Goal: Task Accomplishment & Management: Use online tool/utility

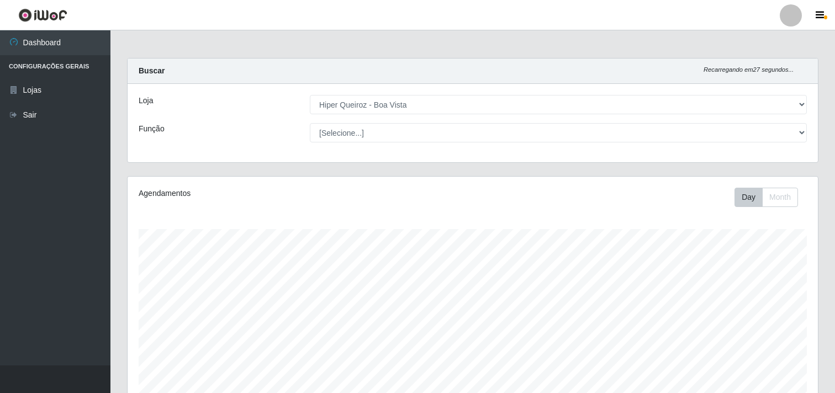
select select "514"
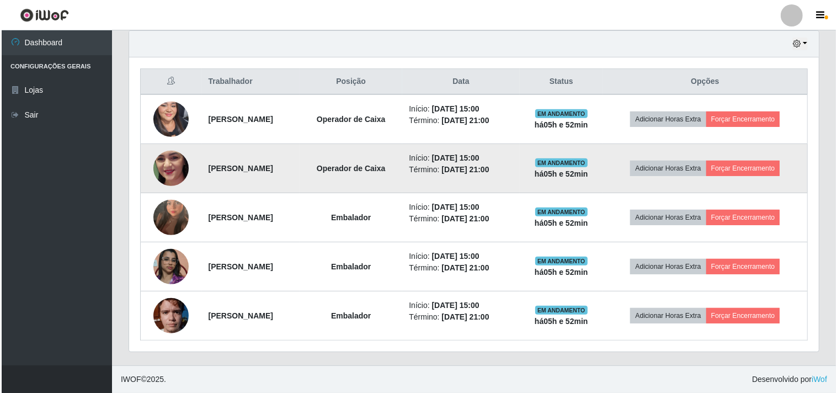
scroll to position [229, 690]
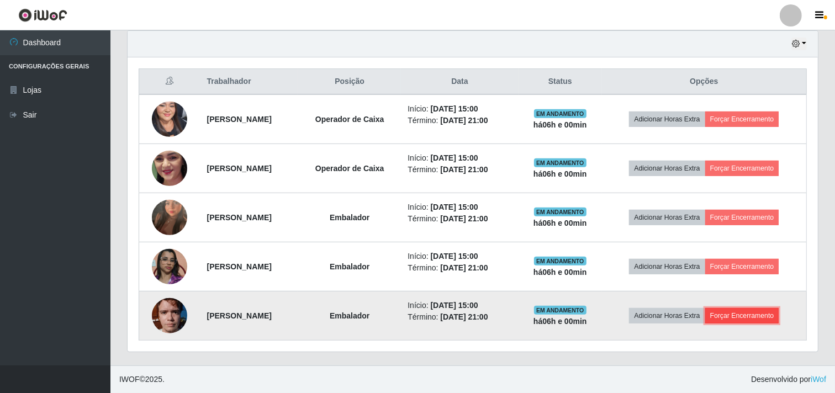
click at [739, 316] on button "Forçar Encerramento" at bounding box center [742, 315] width 74 height 15
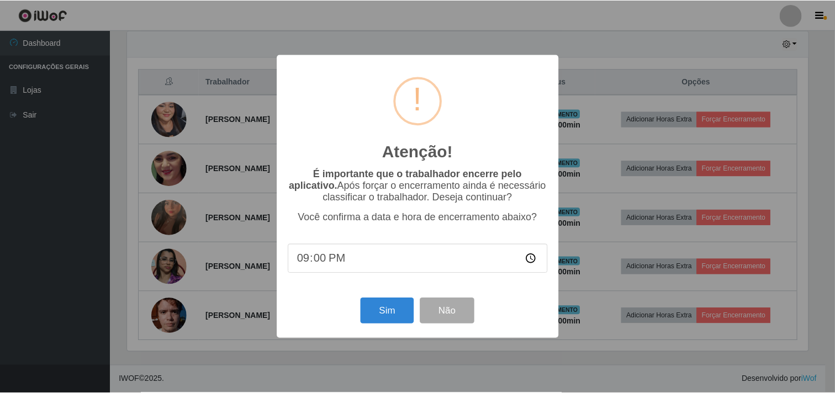
scroll to position [229, 683]
click at [399, 317] on button "Sim" at bounding box center [389, 311] width 54 height 26
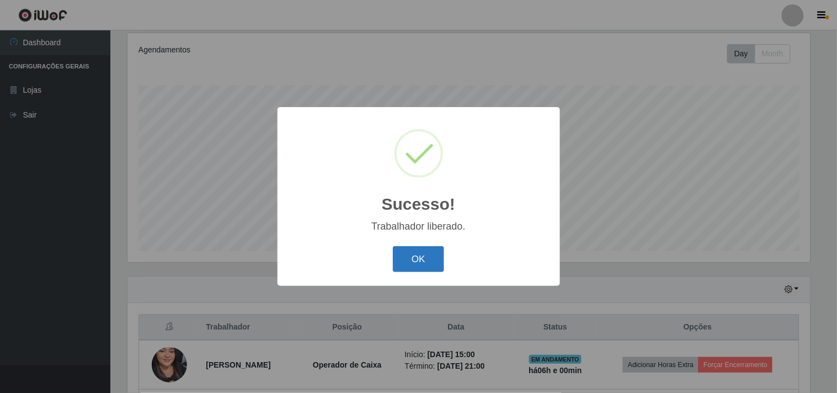
click at [416, 254] on button "OK" at bounding box center [418, 259] width 51 height 26
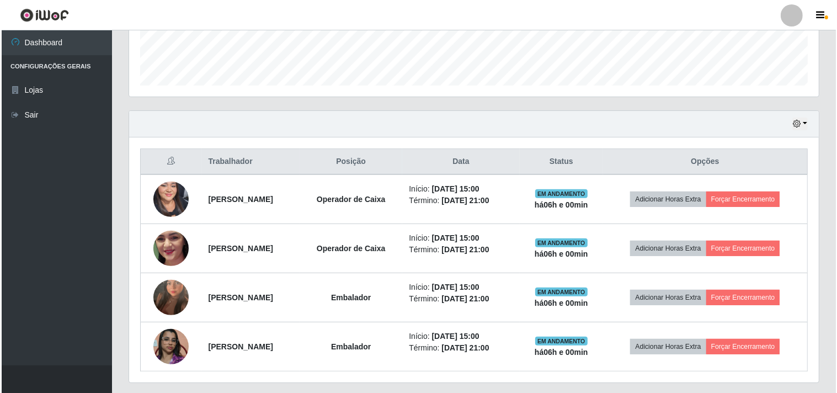
scroll to position [327, 0]
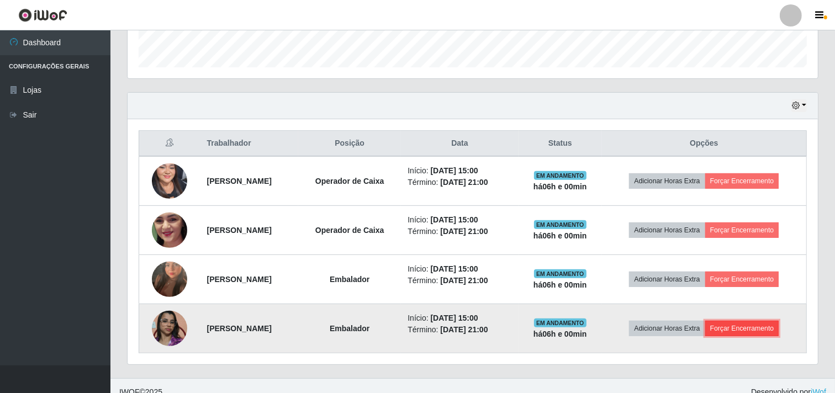
click at [762, 328] on button "Forçar Encerramento" at bounding box center [742, 328] width 74 height 15
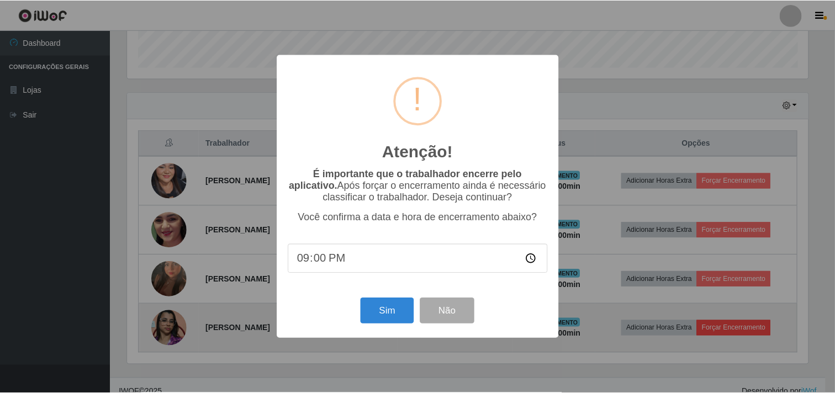
scroll to position [229, 683]
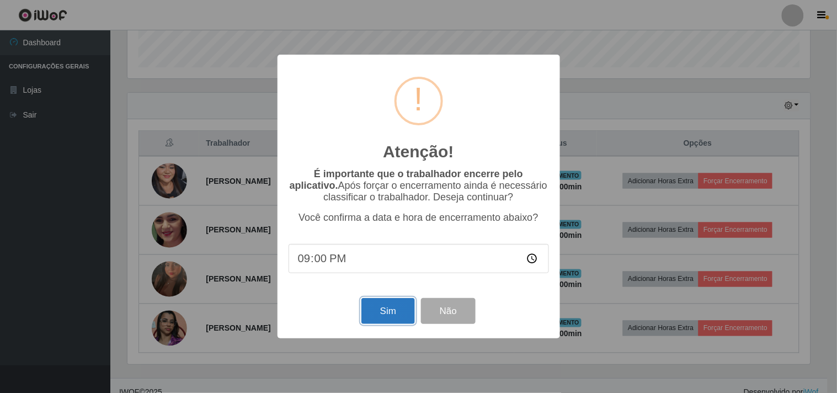
click at [395, 308] on button "Sim" at bounding box center [389, 311] width 54 height 26
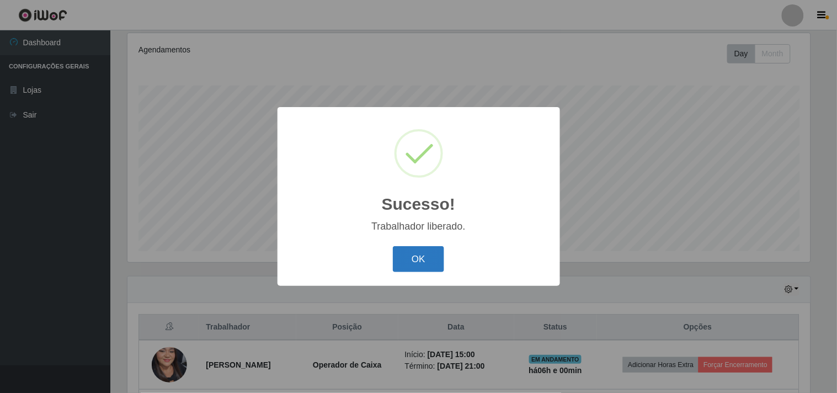
click at [416, 254] on button "OK" at bounding box center [418, 259] width 51 height 26
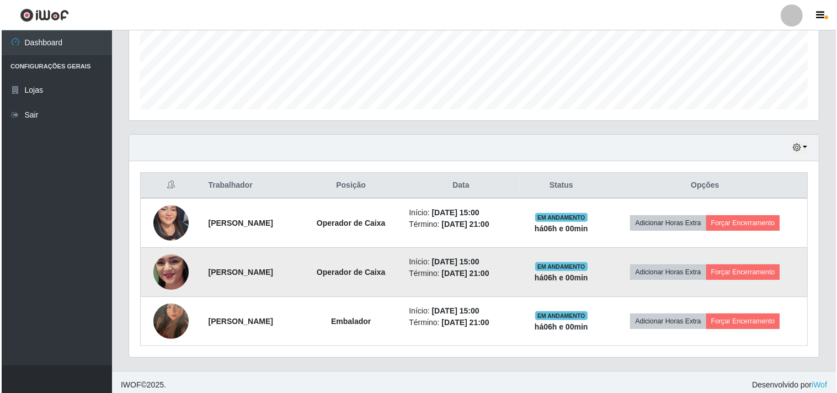
scroll to position [291, 0]
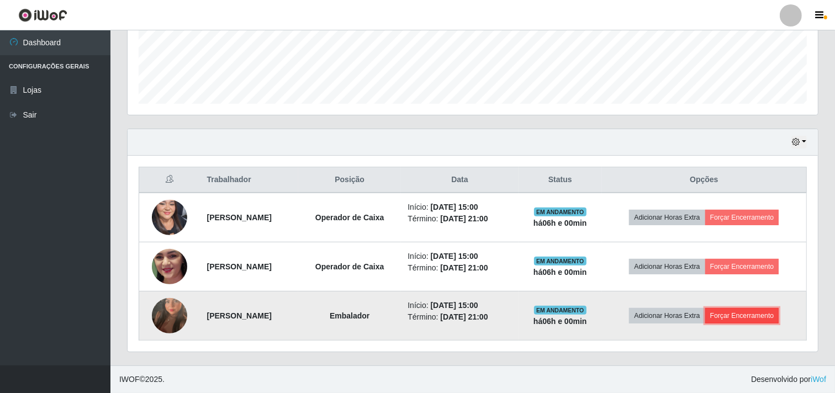
click at [758, 315] on button "Forçar Encerramento" at bounding box center [742, 315] width 74 height 15
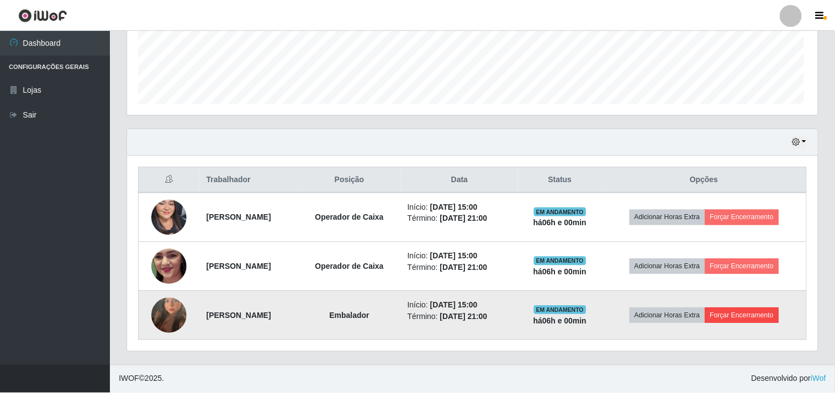
scroll to position [229, 683]
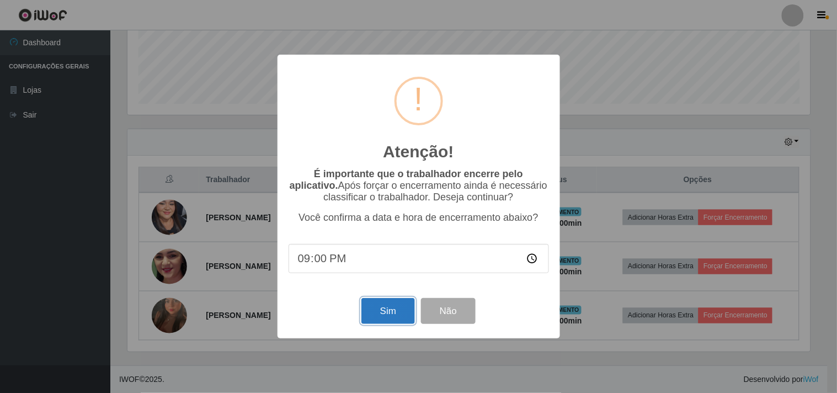
click at [395, 314] on button "Sim" at bounding box center [389, 311] width 54 height 26
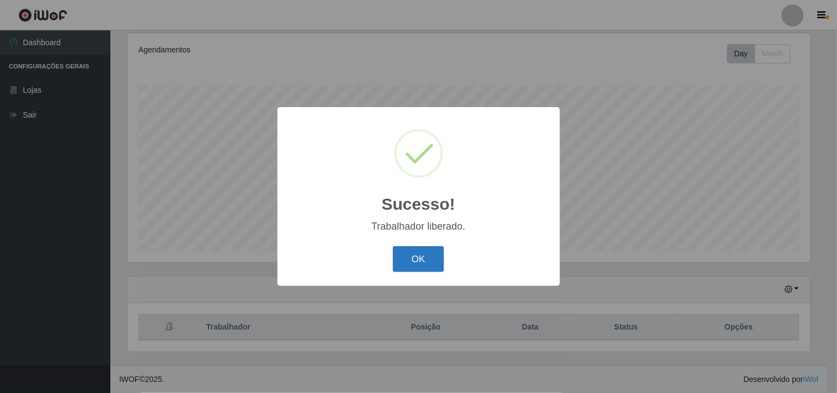
click at [396, 253] on button "OK" at bounding box center [418, 259] width 51 height 26
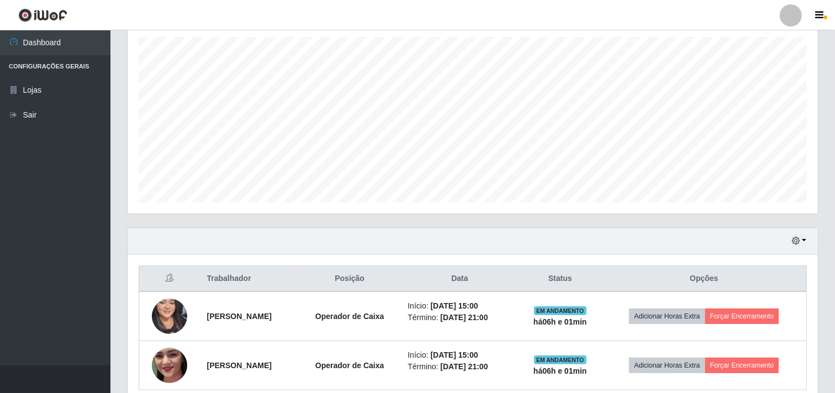
scroll to position [242, 0]
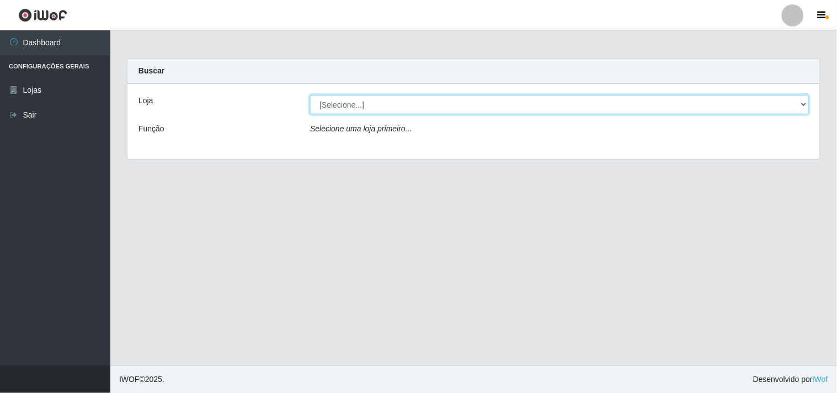
click at [395, 100] on select "[Selecione...] Hiper Queiroz - Boa Vista" at bounding box center [559, 104] width 499 height 19
select select "514"
click at [310, 95] on select "[Selecione...] Hiper Queiroz - Boa Vista" at bounding box center [559, 104] width 499 height 19
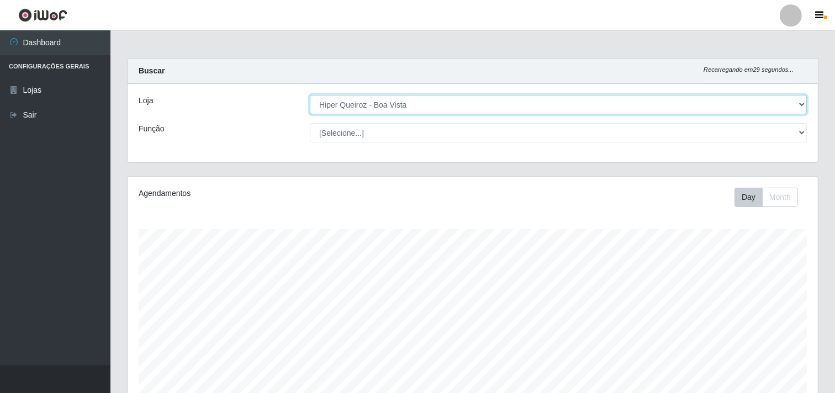
scroll to position [229, 690]
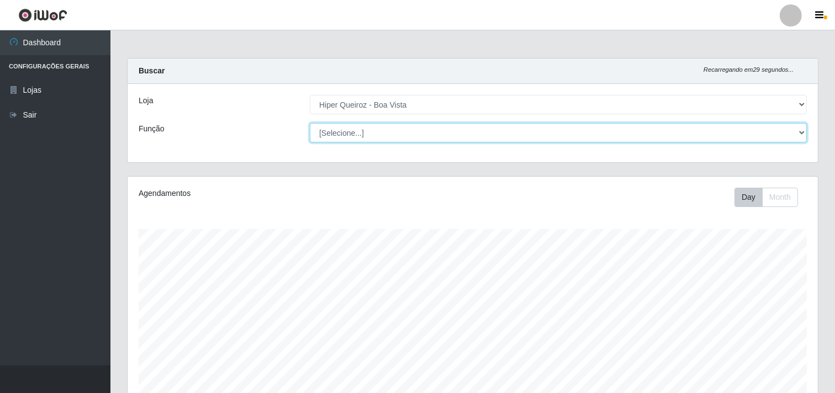
click at [389, 141] on select "[Selecione...] Embalador Embalador + Embalador ++ Operador de Caixa Operador de…" at bounding box center [558, 132] width 497 height 19
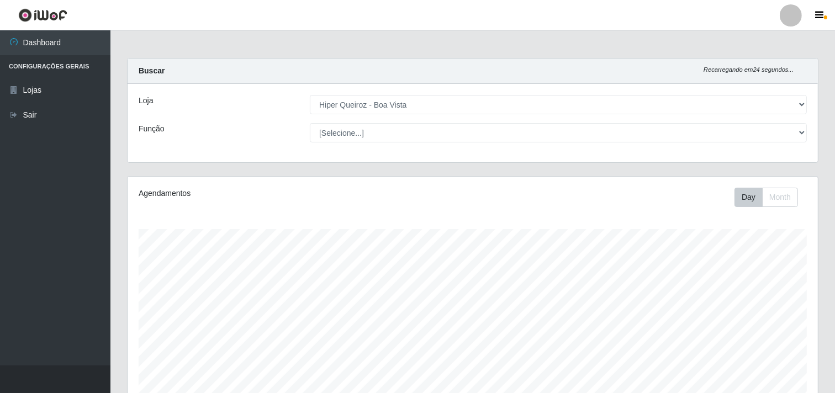
click at [234, 157] on div "Loja [Selecione...] Hiper Queiroz - Boa Vista Função [Selecione...] Embalador E…" at bounding box center [473, 123] width 690 height 78
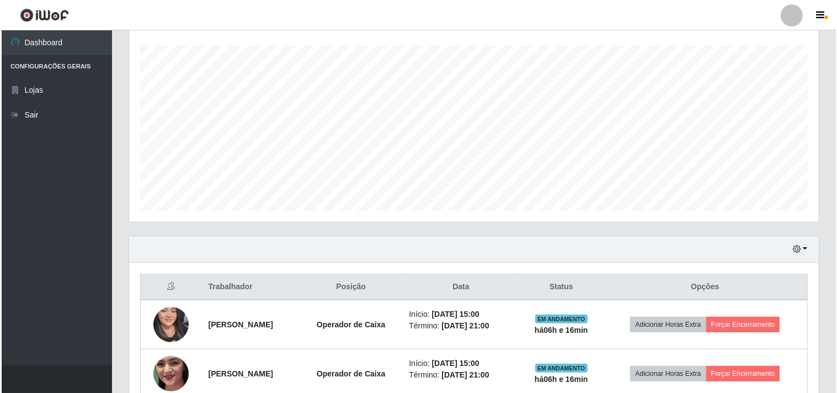
scroll to position [242, 0]
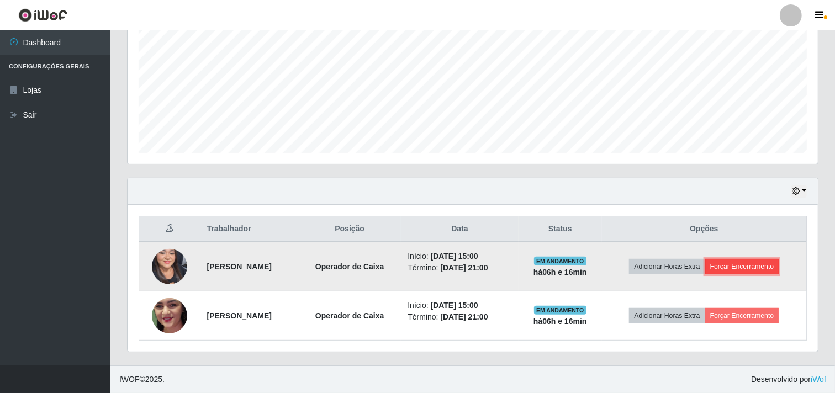
click at [777, 266] on button "Forçar Encerramento" at bounding box center [742, 266] width 74 height 15
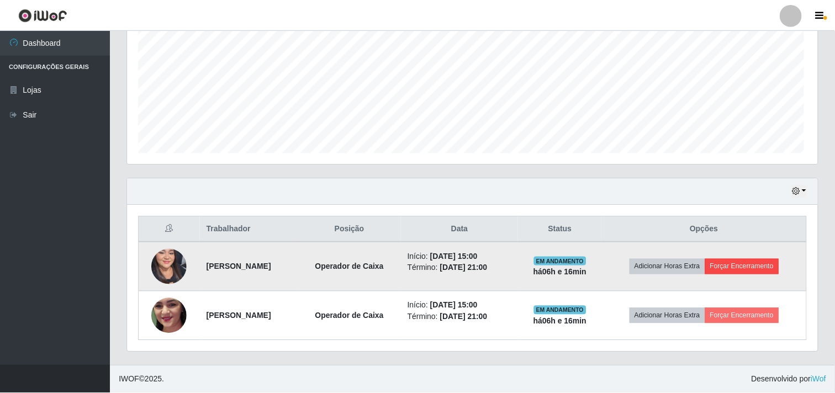
scroll to position [229, 683]
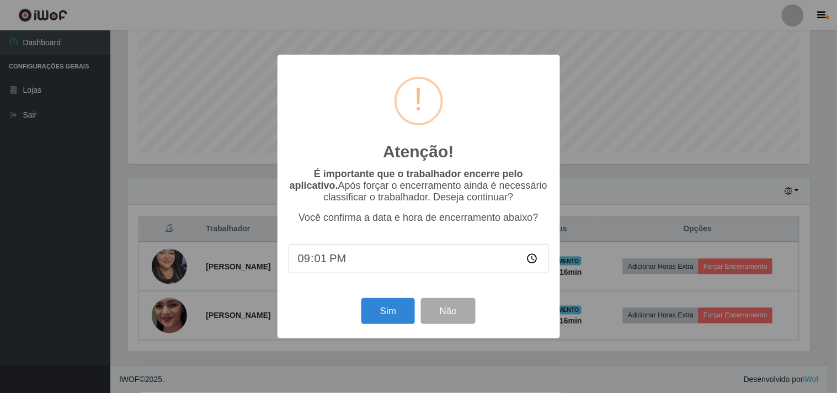
type input "21:16"
click at [396, 314] on button "Sim" at bounding box center [389, 311] width 54 height 26
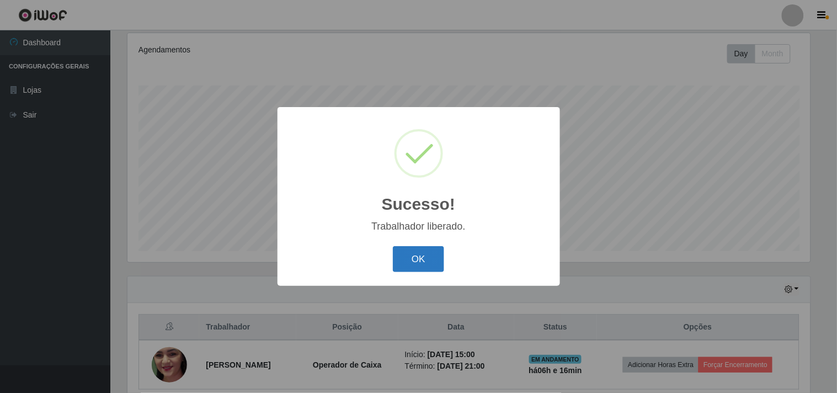
click at [404, 262] on button "OK" at bounding box center [418, 259] width 51 height 26
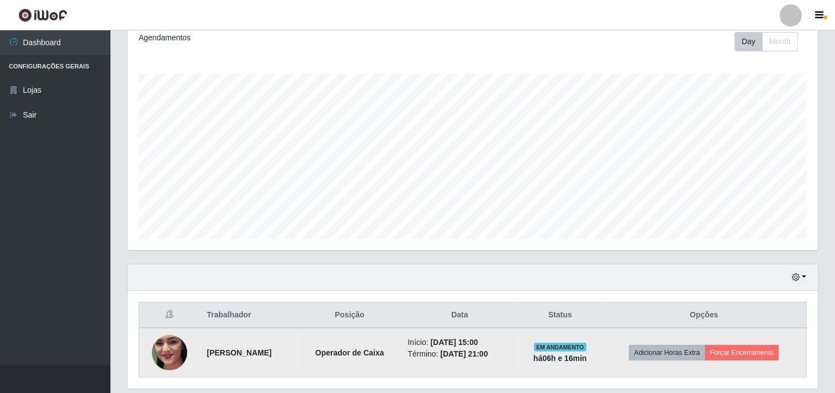
scroll to position [192, 0]
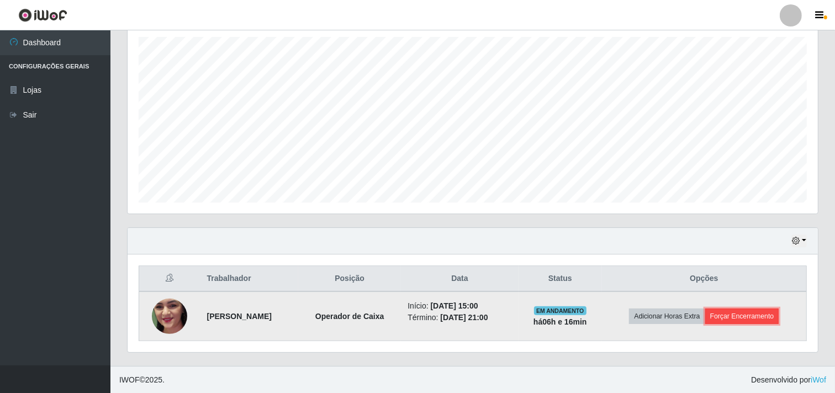
click at [760, 319] on button "Forçar Encerramento" at bounding box center [742, 316] width 74 height 15
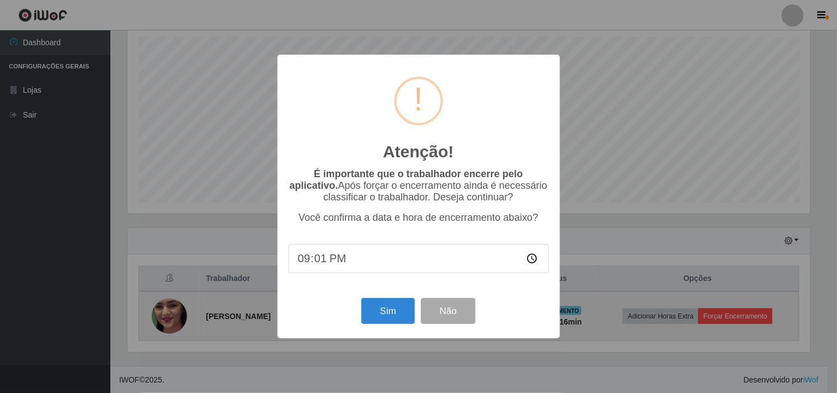
type input "21:17"
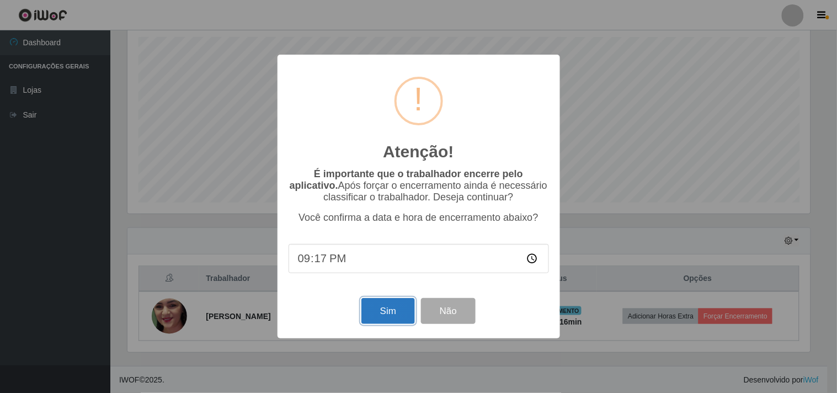
click at [405, 306] on button "Sim" at bounding box center [389, 311] width 54 height 26
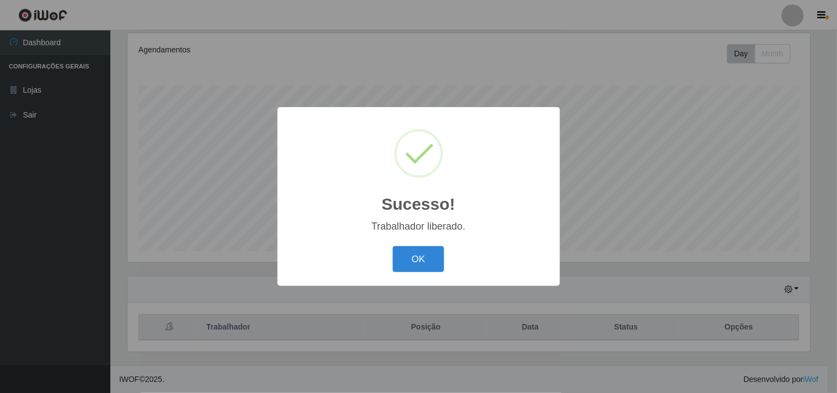
click at [434, 278] on div "Sucesso! × Trabalhador liberado. OK Cancel" at bounding box center [419, 196] width 283 height 179
drag, startPoint x: 436, startPoint y: 267, endPoint x: 457, endPoint y: 235, distance: 38.3
click at [437, 266] on button "OK" at bounding box center [418, 259] width 51 height 26
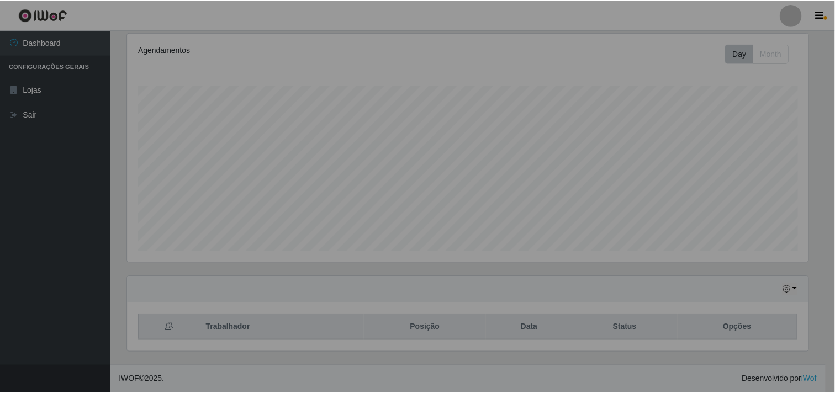
scroll to position [229, 690]
